Goal: Communication & Community: Ask a question

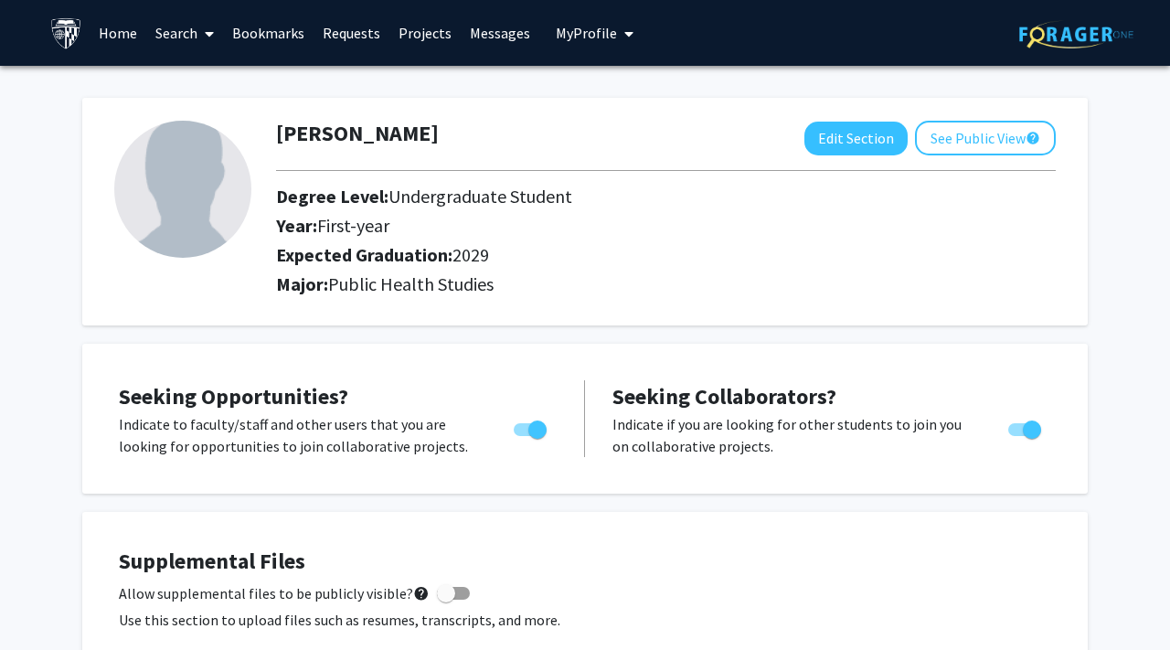
click at [438, 121] on div "[PERSON_NAME] Edit Section See Public View help" at bounding box center [665, 138] width 807 height 35
click at [176, 37] on link "Search" at bounding box center [184, 33] width 77 height 64
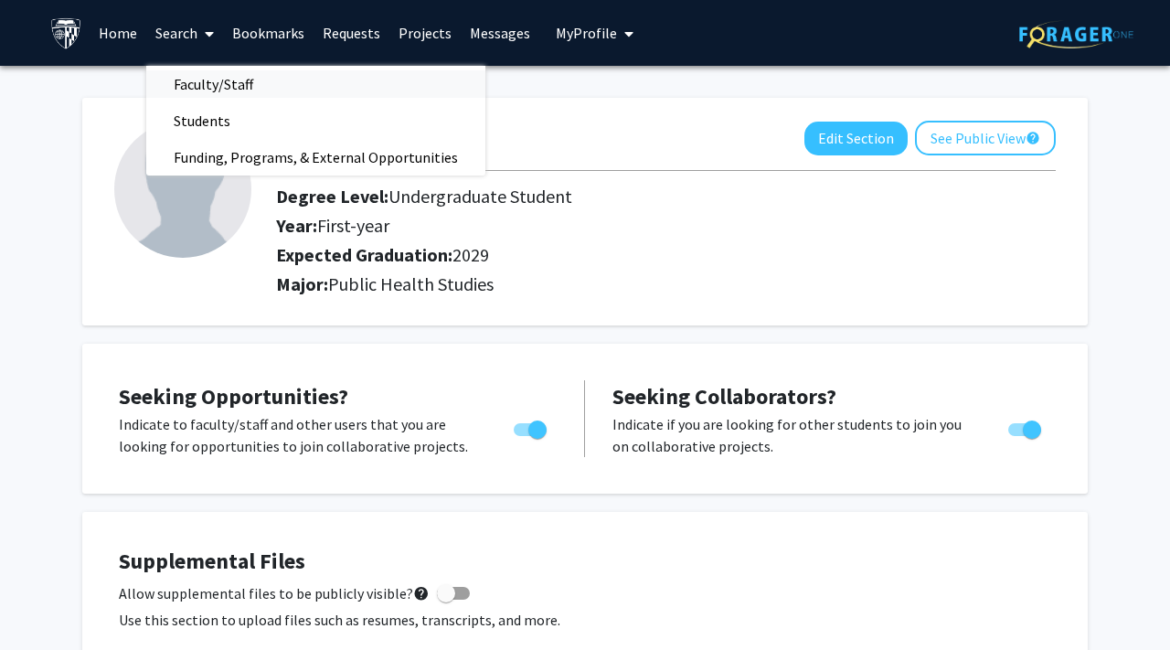
click at [239, 82] on span "Faculty/Staff" at bounding box center [213, 84] width 134 height 37
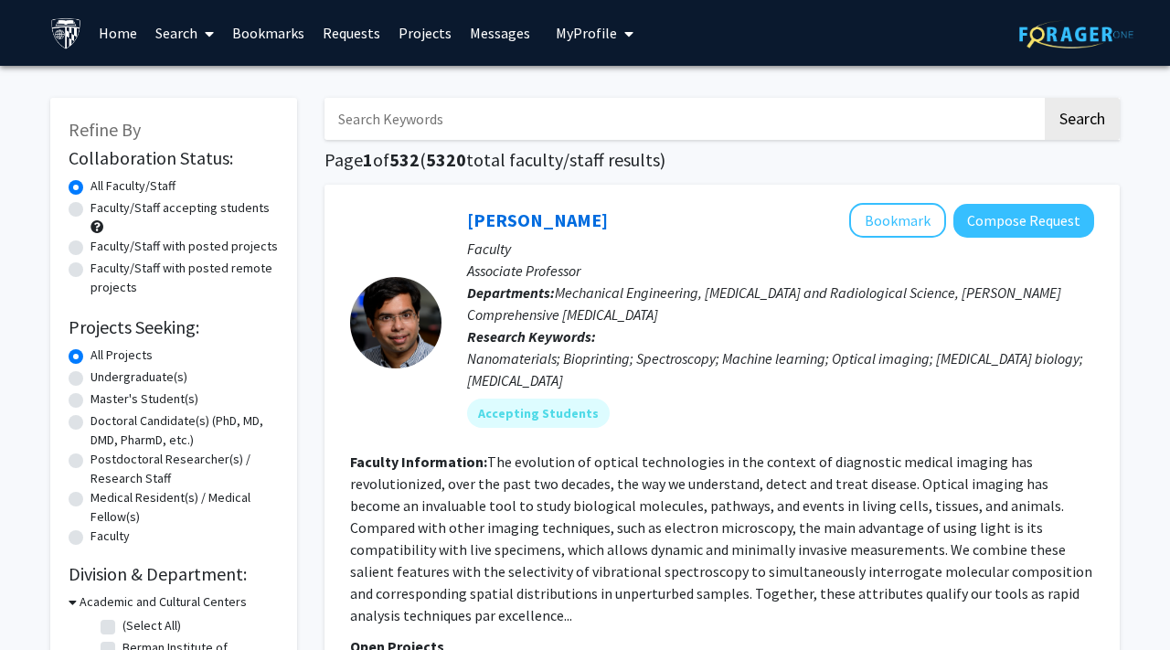
click at [434, 130] on input "Search Keywords" at bounding box center [684, 119] width 718 height 42
click at [996, 205] on button "Compose Request" at bounding box center [1024, 221] width 141 height 34
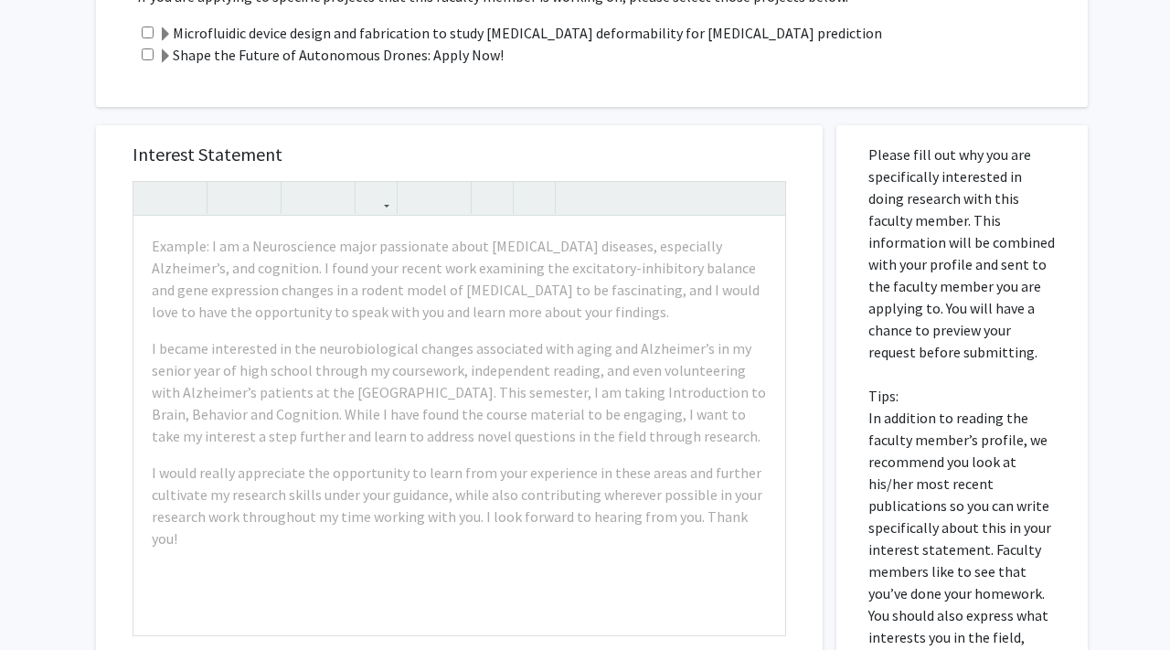
scroll to position [736, 0]
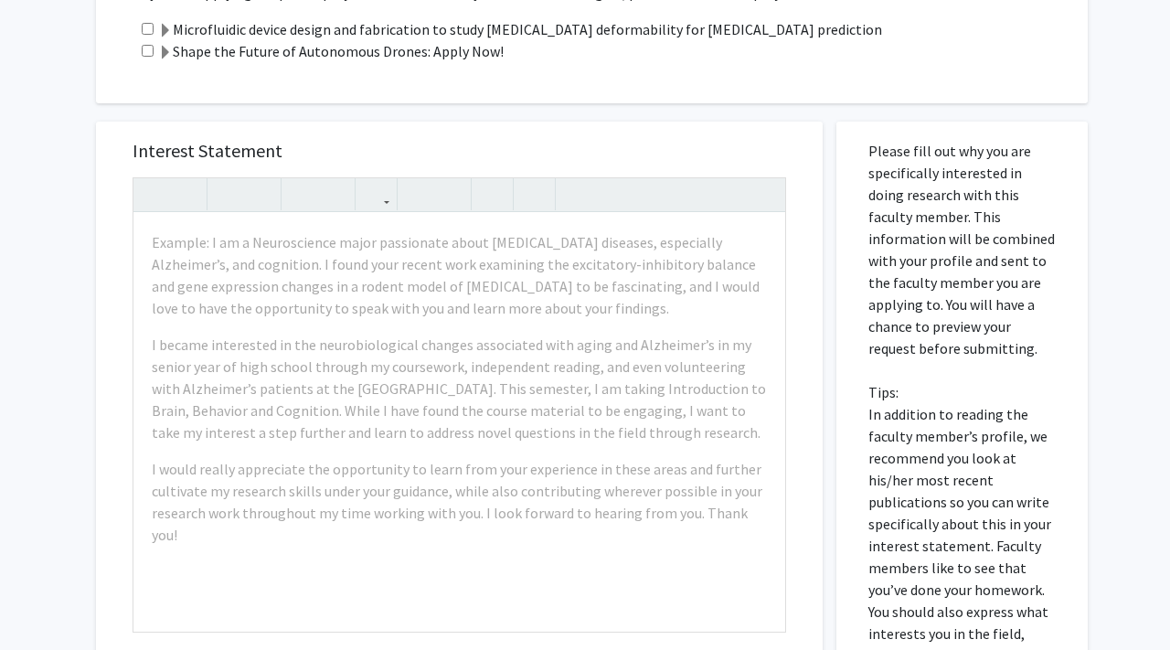
click at [501, 113] on div "Interest Statement Example: I am a Neuroscience major passionate about [MEDICAL…" at bounding box center [459, 516] width 754 height 826
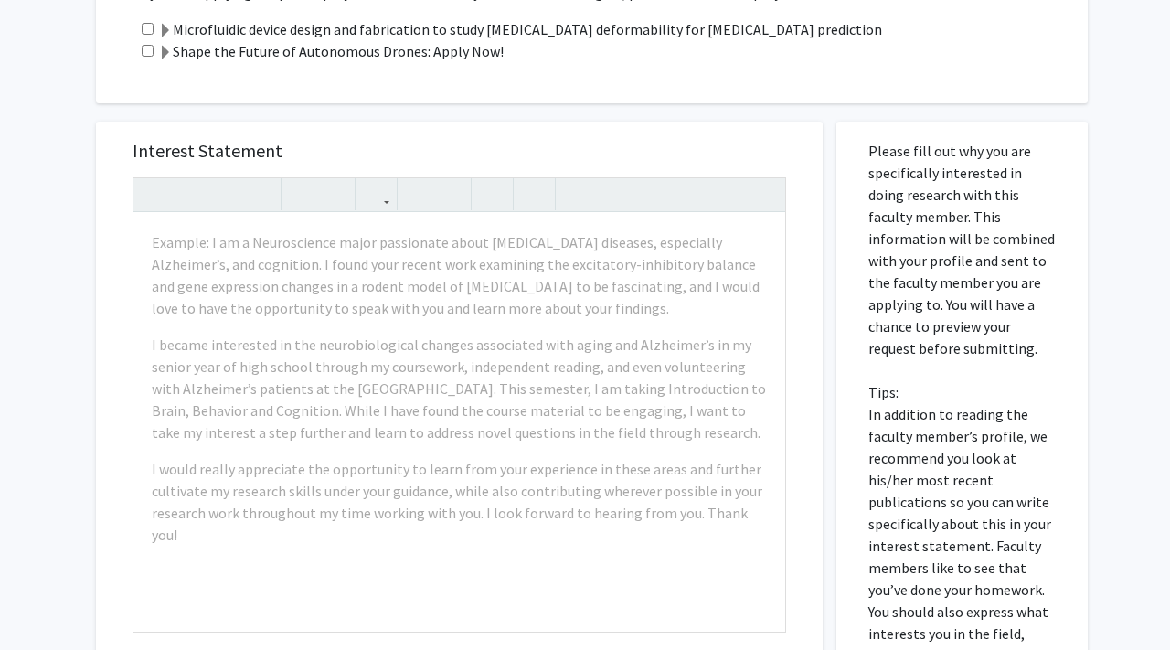
click at [501, 113] on div "Interest Statement Example: I am a Neuroscience major passionate about [MEDICAL…" at bounding box center [459, 516] width 754 height 826
drag, startPoint x: 501, startPoint y: 113, endPoint x: 500, endPoint y: 159, distance: 45.7
click at [500, 159] on div "Interest Statement Example: I am a Neuroscience major passionate about [MEDICAL…" at bounding box center [459, 516] width 754 height 826
click at [523, 145] on h5 "Interest Statement" at bounding box center [460, 151] width 654 height 22
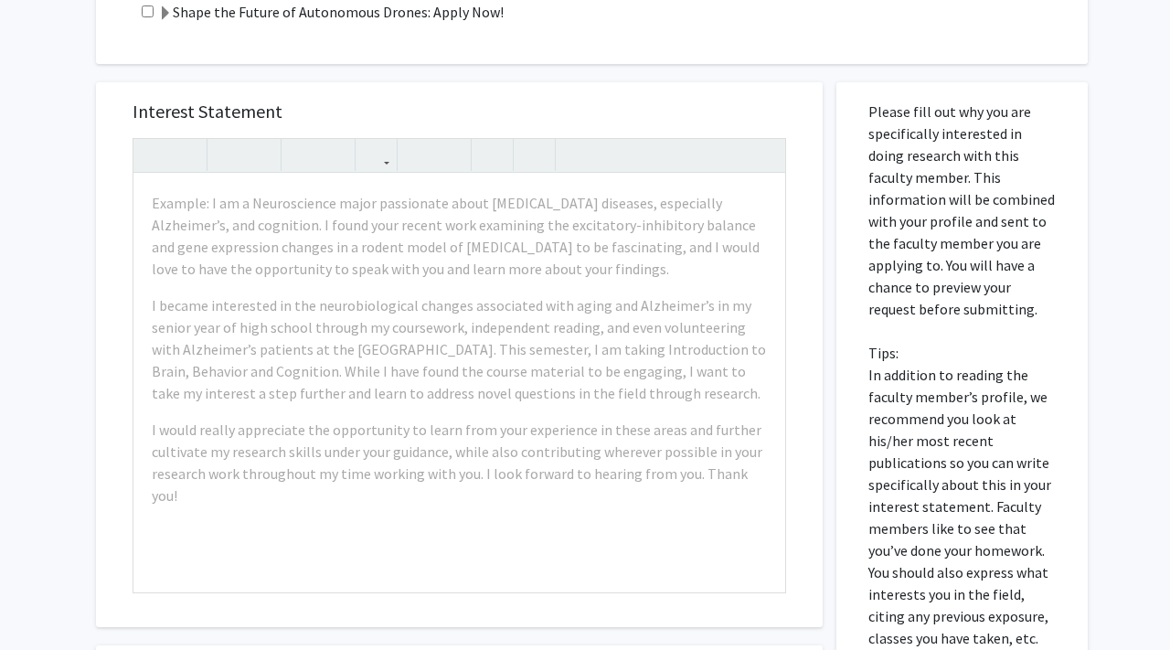
scroll to position [783, 0]
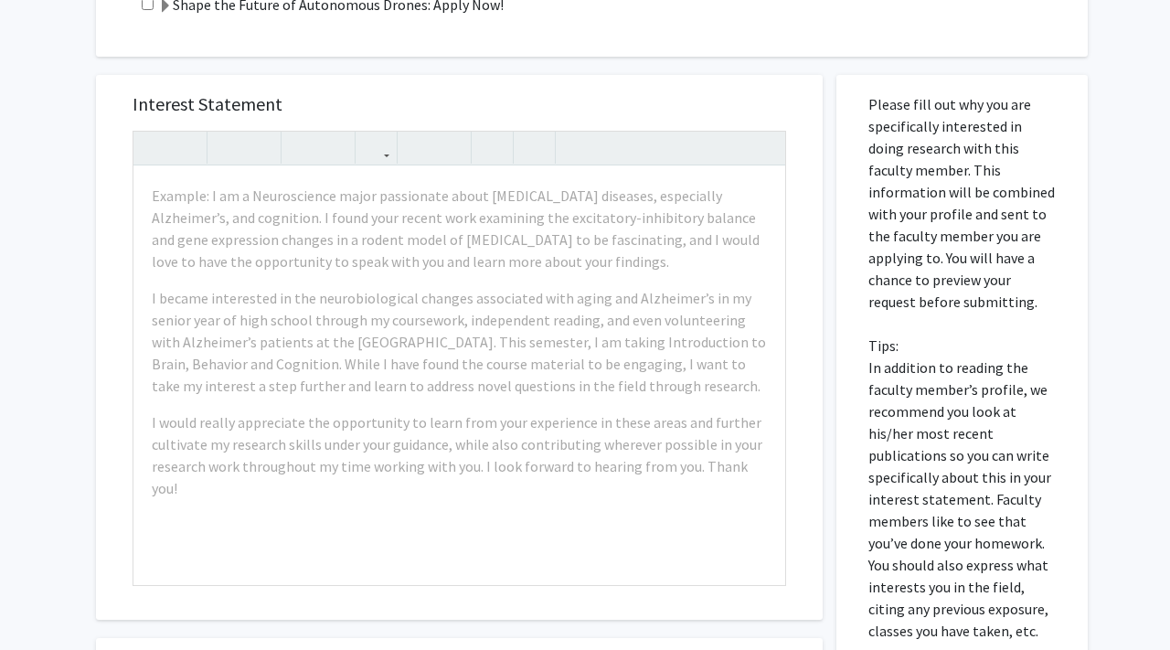
click at [528, 101] on h5 "Interest Statement" at bounding box center [460, 104] width 654 height 22
click at [830, 177] on div "Interest Statement Example: I am a Neuroscience major passionate about [MEDICAL…" at bounding box center [459, 470] width 754 height 826
click at [833, 333] on div "Interest Statement Example: I am a Neuroscience major passionate about [MEDICAL…" at bounding box center [459, 470] width 754 height 826
click at [845, 306] on div "Please fill out why you are specifically interested in doing research with this…" at bounding box center [962, 479] width 251 height 808
drag, startPoint x: 829, startPoint y: 98, endPoint x: 828, endPoint y: 131, distance: 32.9
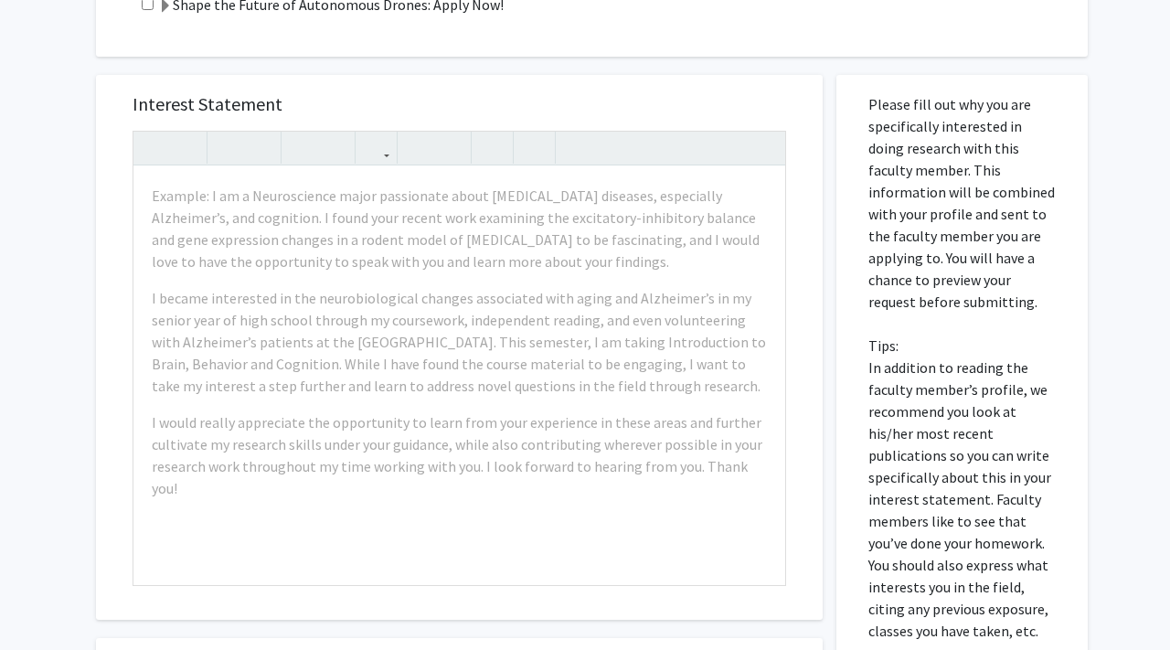
click at [828, 131] on div "Interest Statement Example: I am a Neuroscience major passionate about [MEDICAL…" at bounding box center [459, 470] width 754 height 826
click at [829, 128] on div "Interest Statement Example: I am a Neuroscience major passionate about [MEDICAL…" at bounding box center [459, 470] width 754 height 826
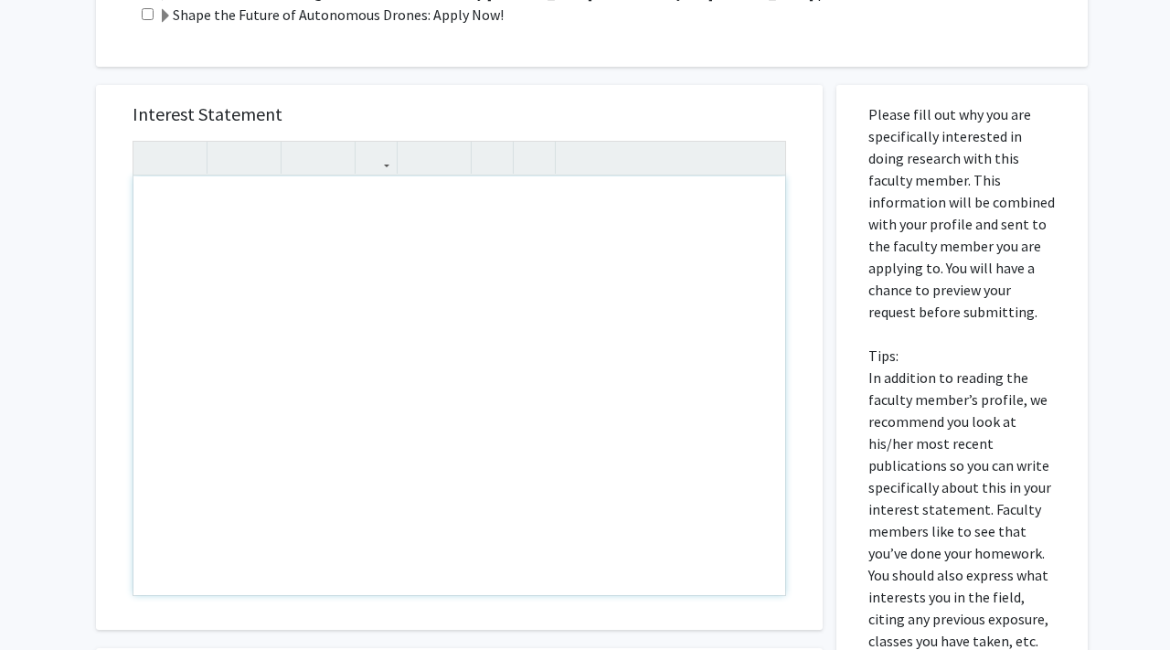
drag, startPoint x: 246, startPoint y: 373, endPoint x: 358, endPoint y: 379, distance: 112.6
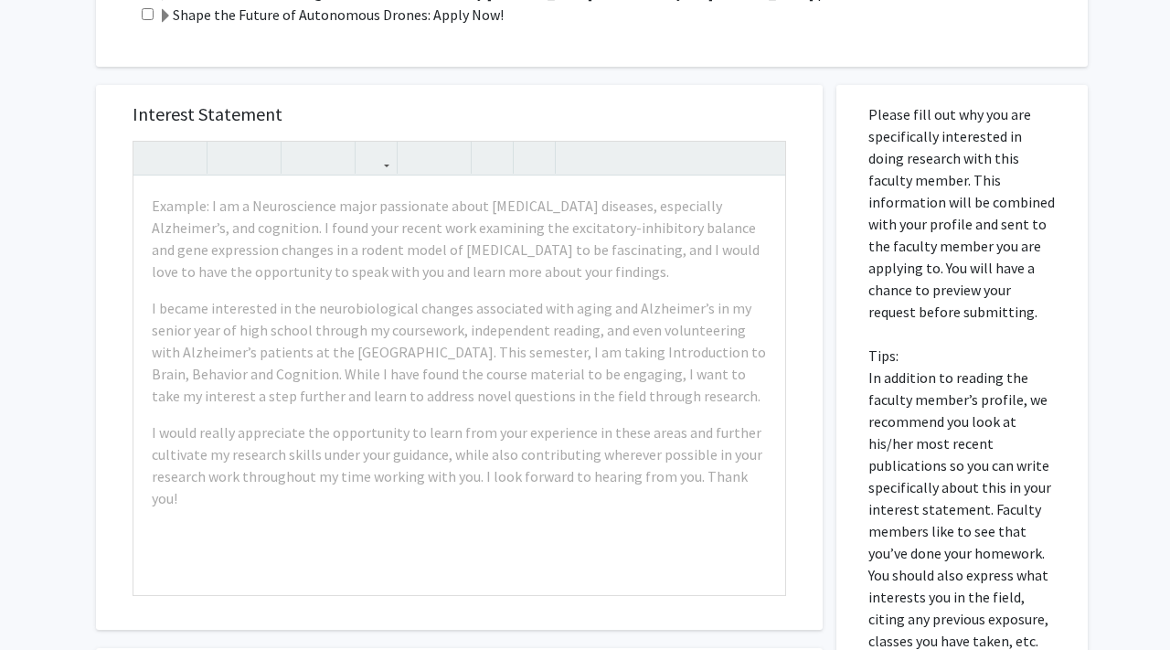
click at [813, 160] on div "Interest Statement Example: I am a Neuroscience major passionate about [MEDICAL…" at bounding box center [459, 357] width 727 height 545
click at [827, 155] on div "Interest Statement Example: I am a Neuroscience major passionate about [MEDICAL…" at bounding box center [459, 480] width 754 height 826
click at [813, 403] on div "Interest Statement Example: I am a Neuroscience major passionate about [MEDICAL…" at bounding box center [459, 357] width 727 height 545
click at [826, 406] on div "Interest Statement Example: I am a Neuroscience major passionate about [MEDICAL…" at bounding box center [459, 480] width 754 height 826
drag, startPoint x: 826, startPoint y: 406, endPoint x: 826, endPoint y: 416, distance: 10.1
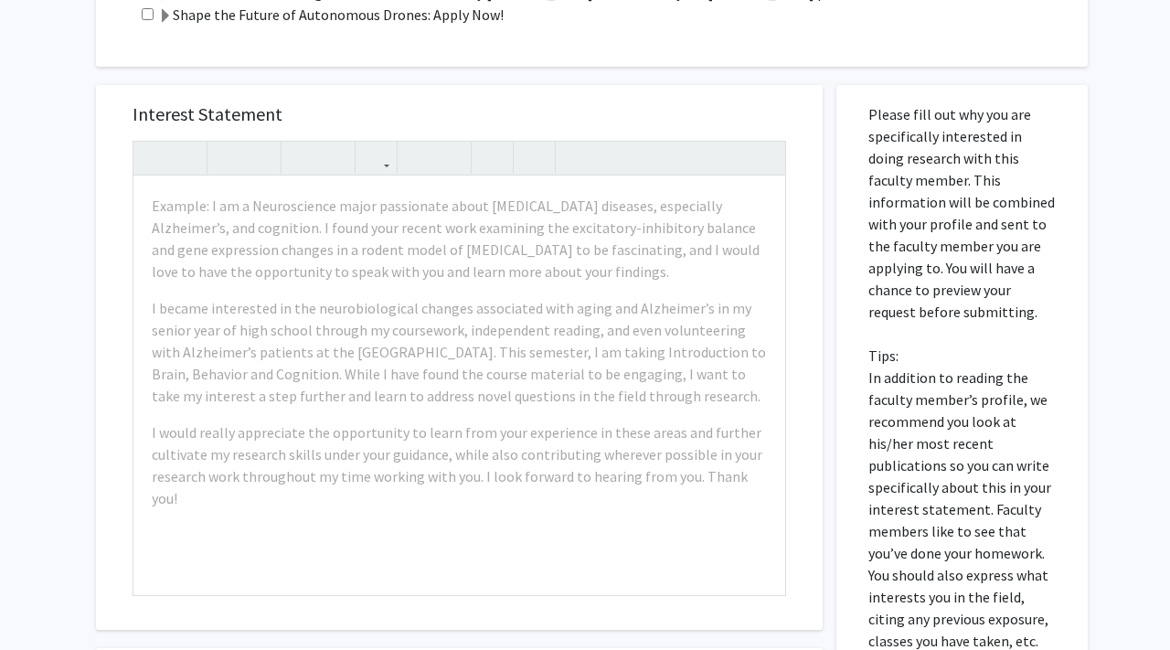
click at [826, 416] on div "Interest Statement Example: I am a Neuroscience major passionate about [MEDICAL…" at bounding box center [459, 480] width 754 height 826
drag, startPoint x: 826, startPoint y: 416, endPoint x: 818, endPoint y: 454, distance: 39.1
click at [818, 455] on div "Interest Statement Example: I am a Neuroscience major passionate about [MEDICAL…" at bounding box center [459, 480] width 754 height 826
drag, startPoint x: 818, startPoint y: 454, endPoint x: 816, endPoint y: 474, distance: 20.2
click at [816, 474] on div "Interest Statement Example: I am a Neuroscience major passionate about [MEDICAL…" at bounding box center [459, 357] width 727 height 545
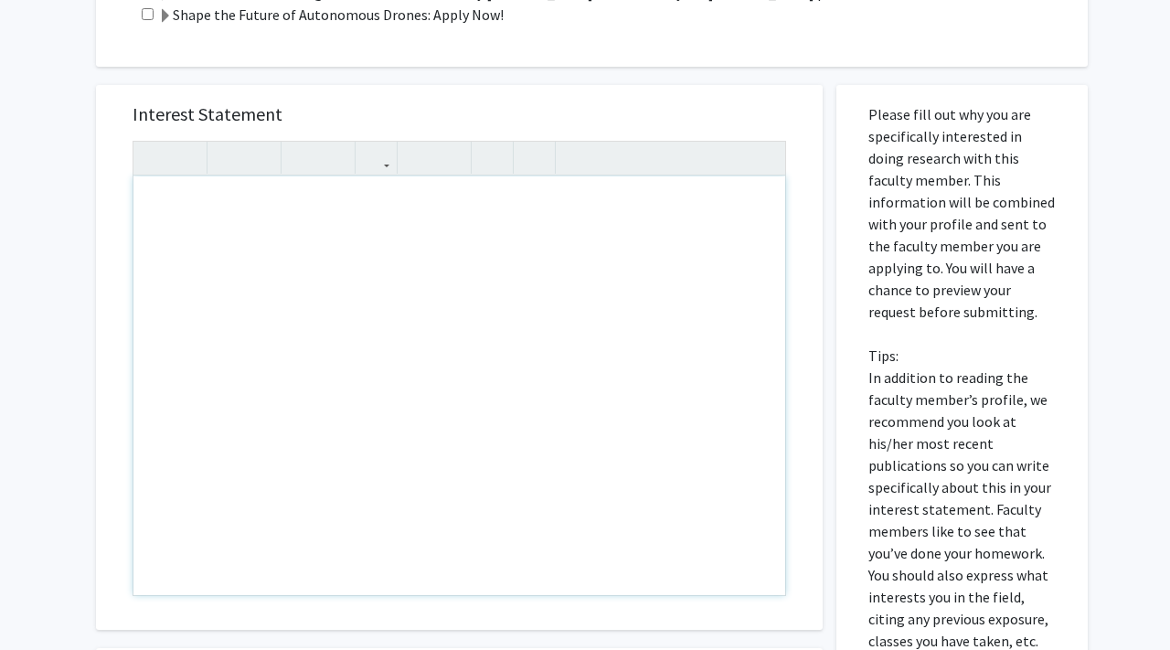
drag, startPoint x: 816, startPoint y: 474, endPoint x: 769, endPoint y: 504, distance: 55.8
click at [770, 503] on div "Interest Statement Insert link Remove link" at bounding box center [459, 357] width 727 height 545
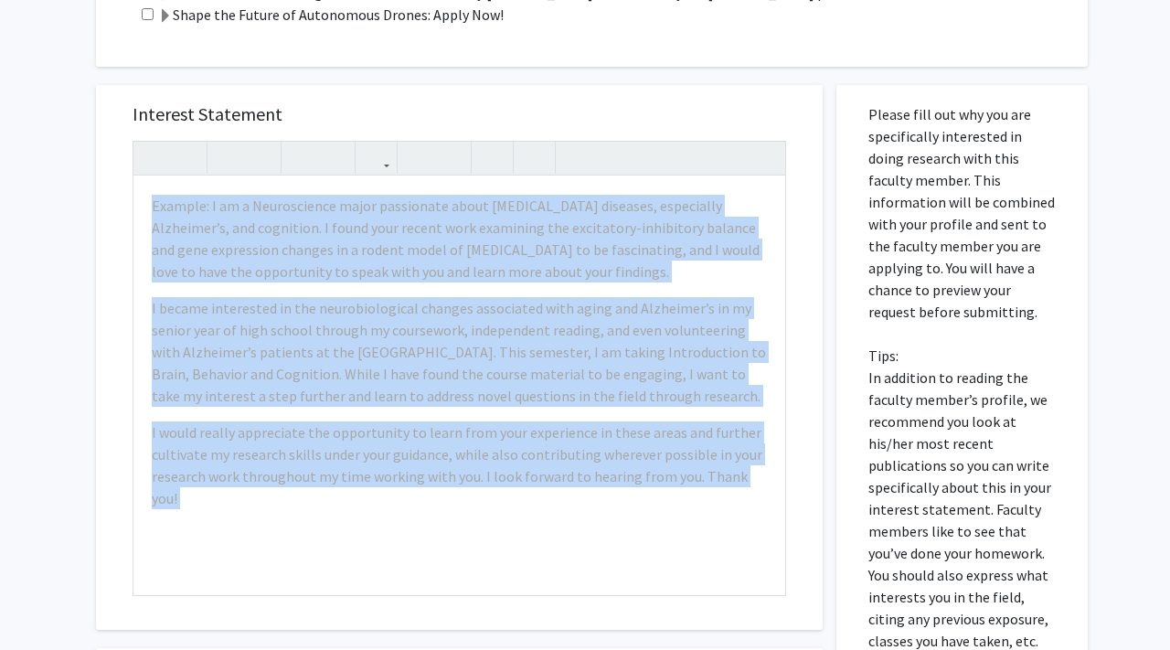
click at [816, 503] on div "Interest Statement Example: I am a Neuroscience major passionate about [MEDICAL…" at bounding box center [459, 357] width 727 height 545
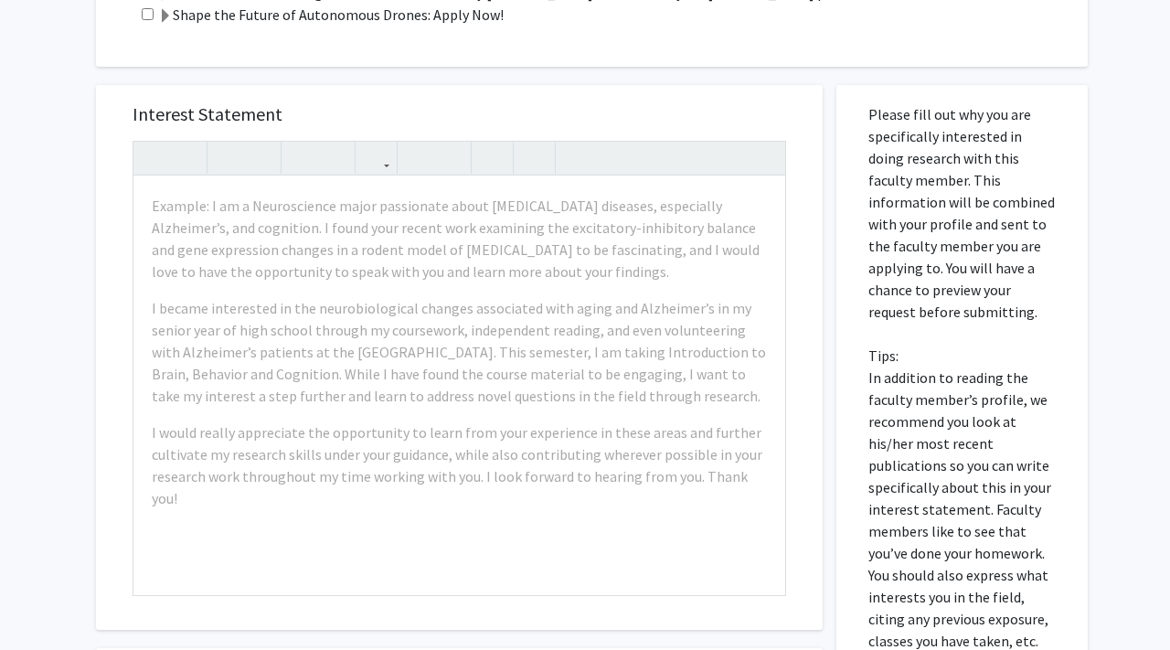
click at [822, 494] on div "Interest Statement Example: I am a Neuroscience major passionate about [MEDICAL…" at bounding box center [459, 357] width 727 height 545
